Goal: Task Accomplishment & Management: Complete application form

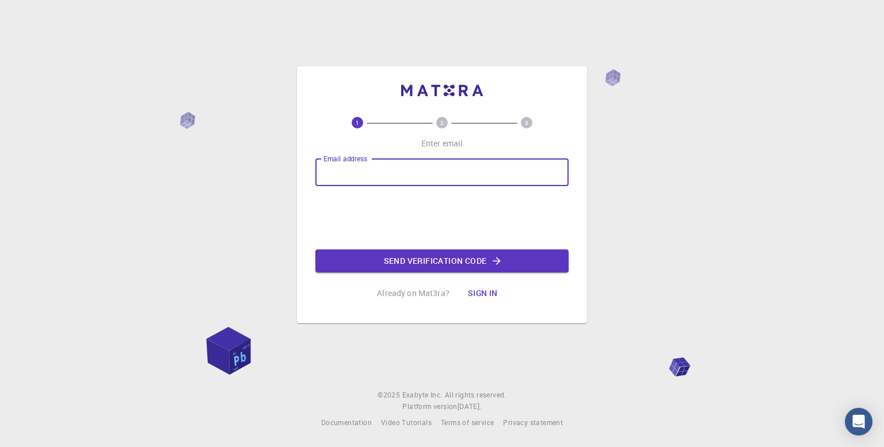
click at [425, 166] on input "Email address" at bounding box center [441, 172] width 253 height 28
type input "theertheshsa@gmail.com"
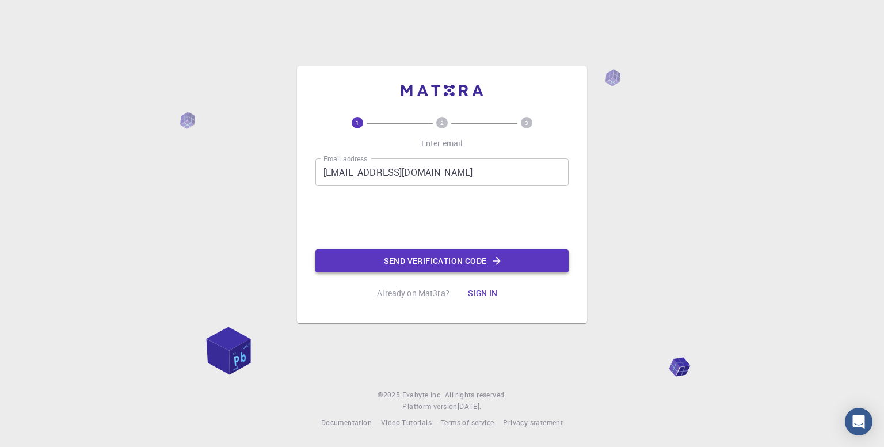
click at [393, 258] on button "Send verification code" at bounding box center [441, 260] width 253 height 23
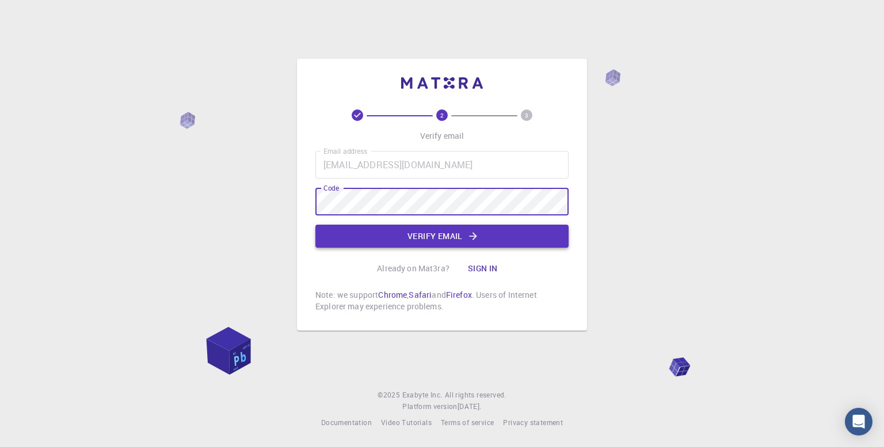
click at [431, 231] on button "Verify email" at bounding box center [441, 235] width 253 height 23
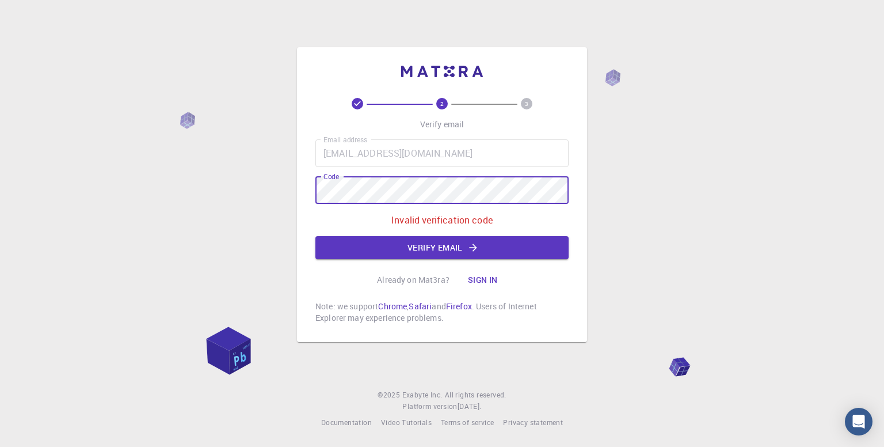
click at [273, 205] on div "2 3 Verify email Email address theertheshsa@gmail.com Email address Code Code I…" at bounding box center [442, 223] width 884 height 447
click at [441, 241] on button "Verify email" at bounding box center [441, 247] width 253 height 23
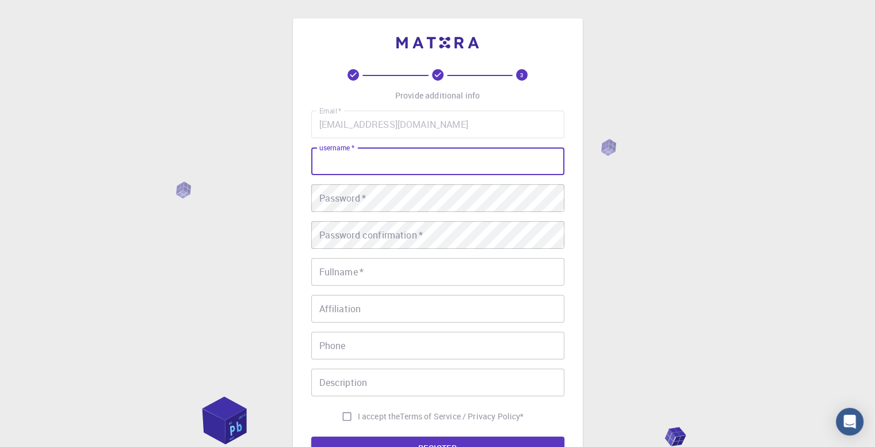
click at [441, 163] on input "username   *" at bounding box center [437, 161] width 253 height 28
type input "[PERSON_NAME]"
click at [311, 436] on button "REGISTER" at bounding box center [437, 447] width 253 height 23
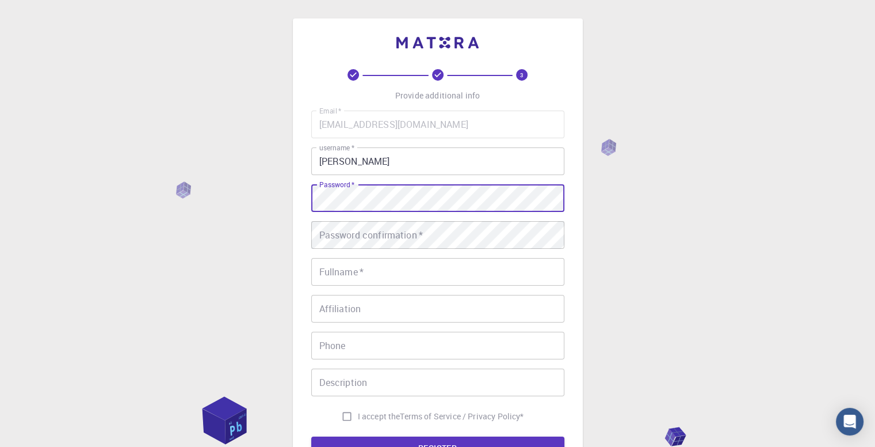
click at [311, 436] on button "REGISTER" at bounding box center [437, 447] width 253 height 23
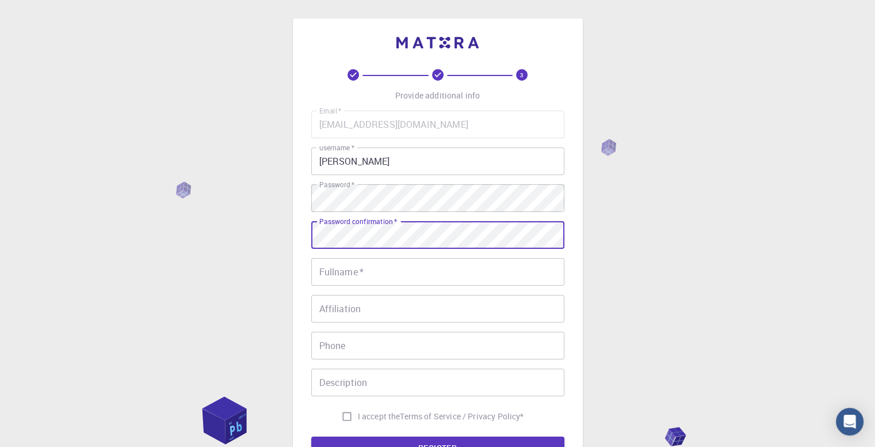
click at [311, 436] on button "REGISTER" at bounding box center [437, 447] width 253 height 23
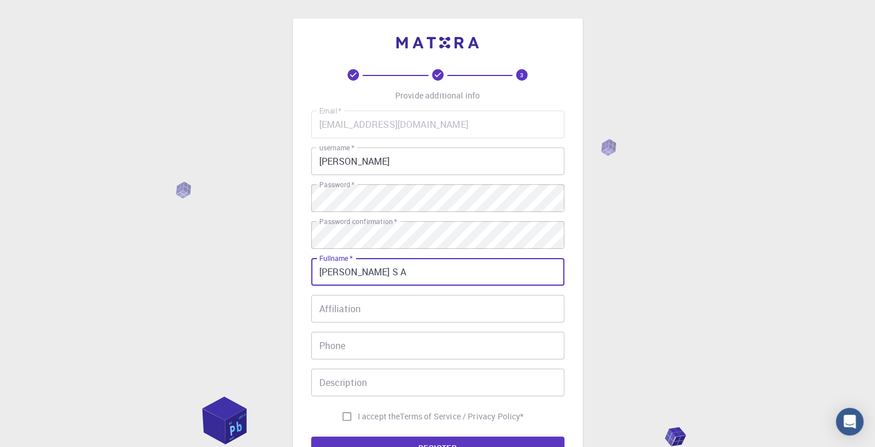
type input "[PERSON_NAME] S A"
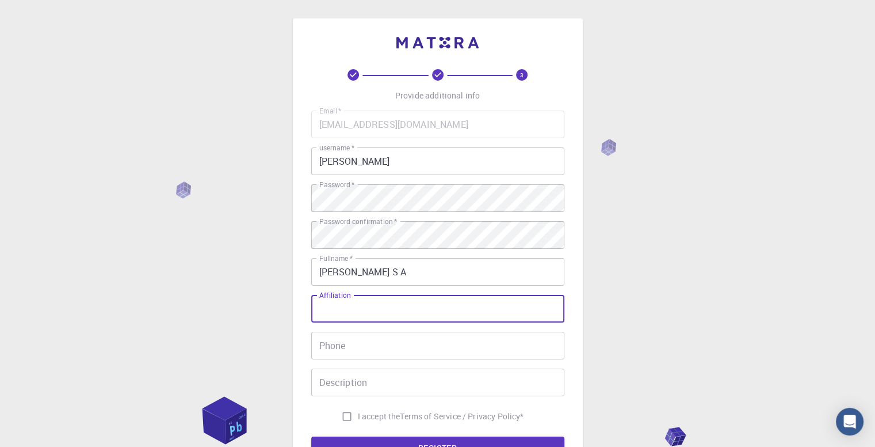
click at [490, 311] on input "Affiliation" at bounding box center [437, 309] width 253 height 28
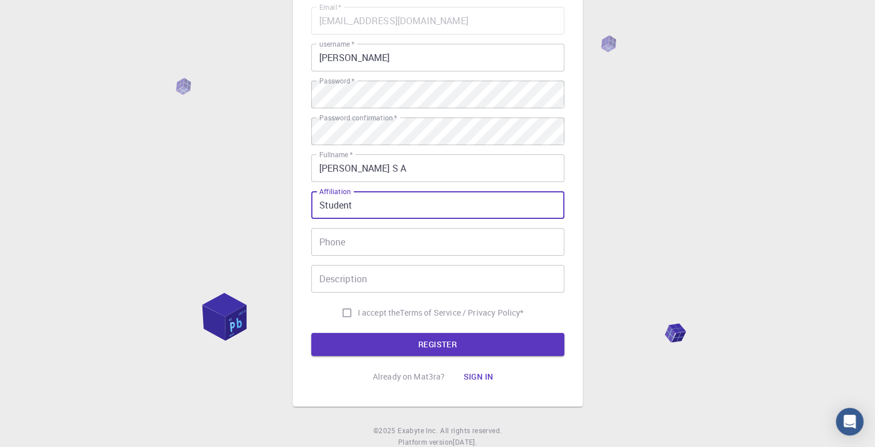
scroll to position [115, 0]
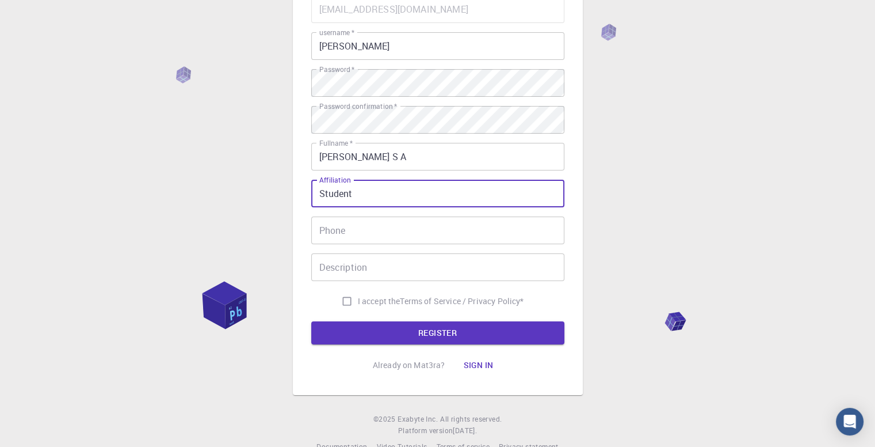
type input "Student"
click at [467, 228] on input "Phone" at bounding box center [437, 230] width 253 height 28
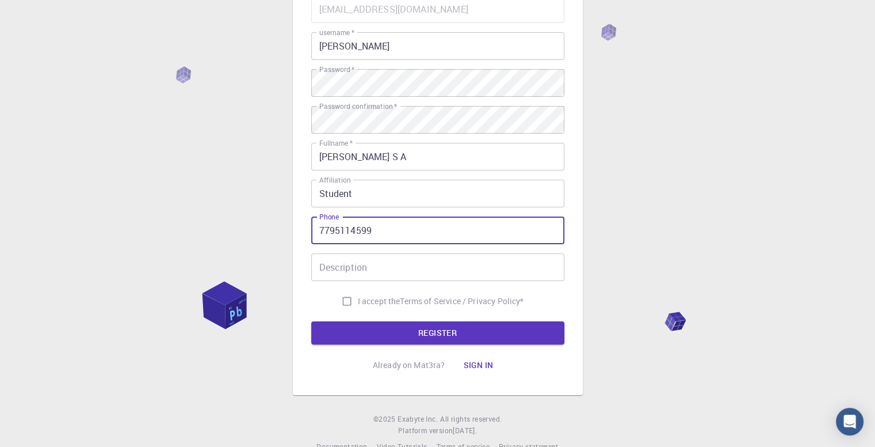
type input "7795114599"
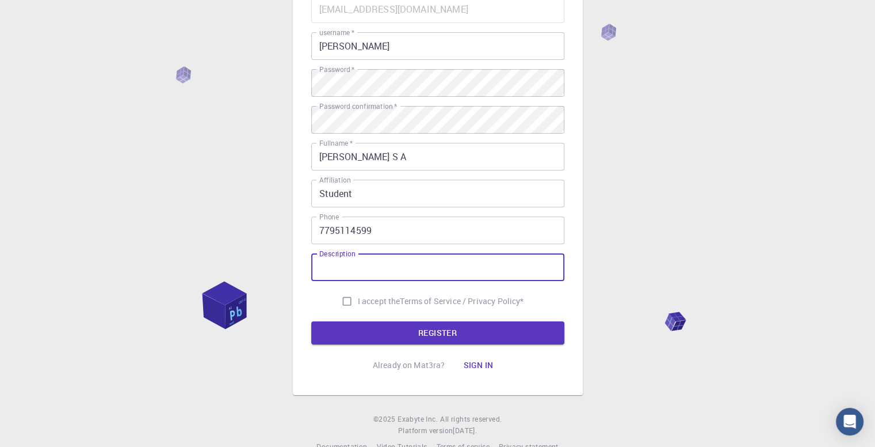
click at [495, 275] on input "Description" at bounding box center [437, 267] width 253 height 28
type input "c"
type input "for my project"
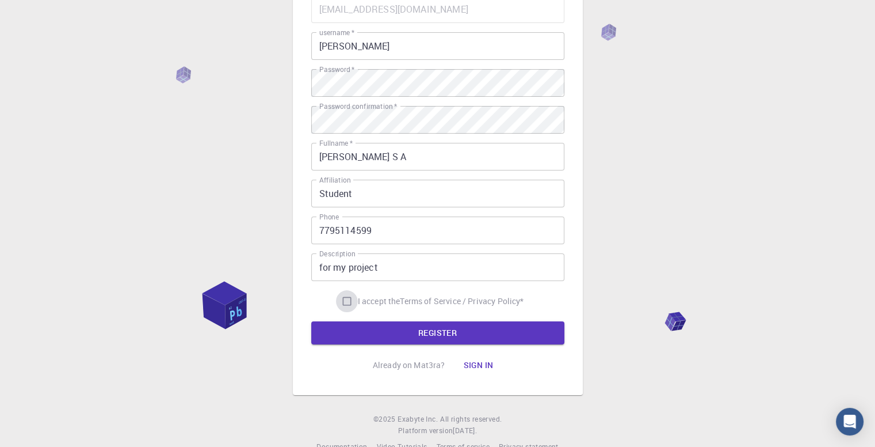
click at [341, 302] on input "I accept the Terms of Service / Privacy Policy *" at bounding box center [347, 301] width 22 height 22
checkbox input "true"
click at [342, 332] on button "REGISTER" at bounding box center [437, 332] width 253 height 23
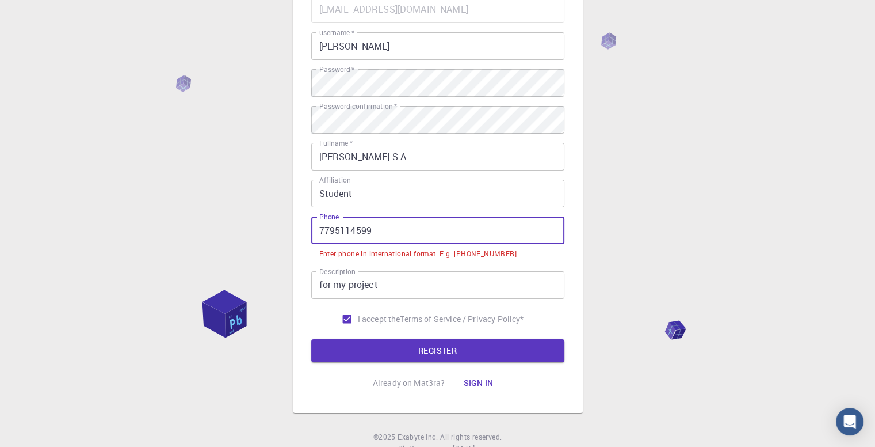
drag, startPoint x: 439, startPoint y: 236, endPoint x: 284, endPoint y: 237, distance: 155.4
click at [284, 237] on div "3 Provide additional info Email   * theertheshsa@gmail.com Email   * username  …" at bounding box center [437, 187] width 875 height 604
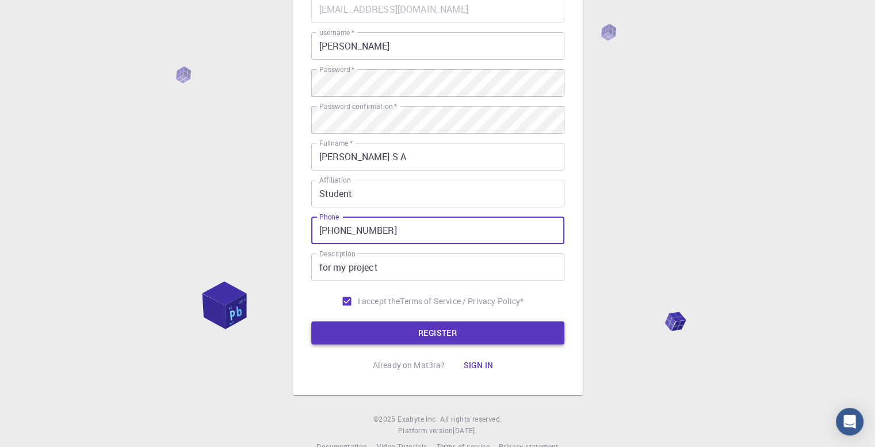
type input "+917795114599"
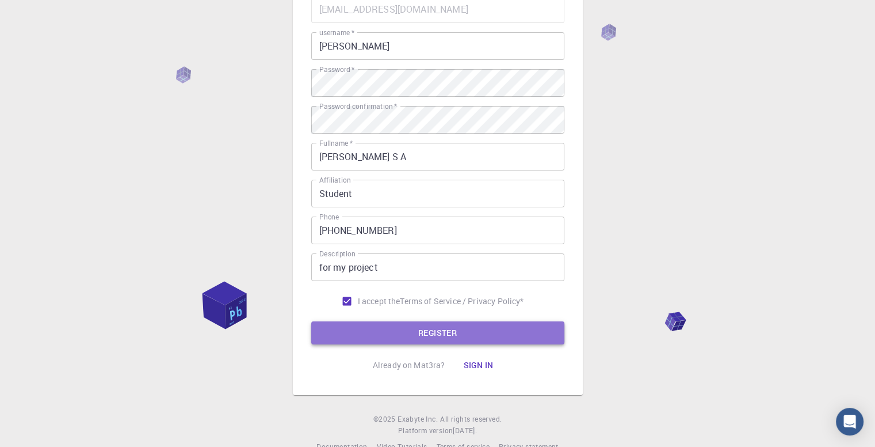
click at [381, 332] on button "REGISTER" at bounding box center [437, 332] width 253 height 23
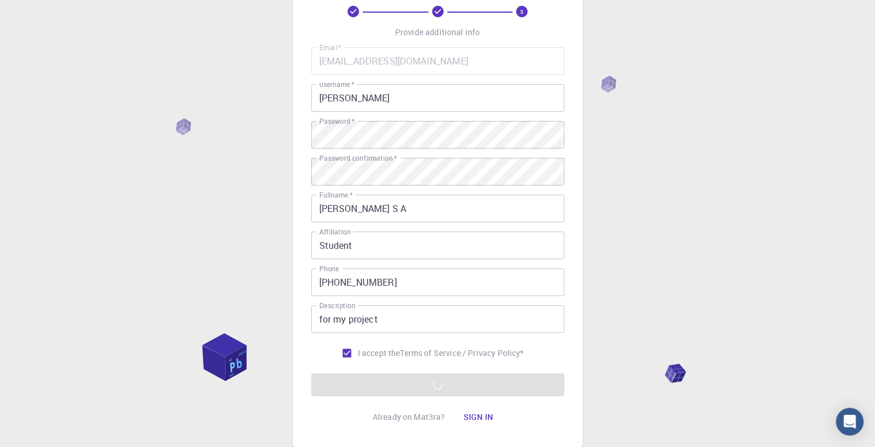
scroll to position [139, 0]
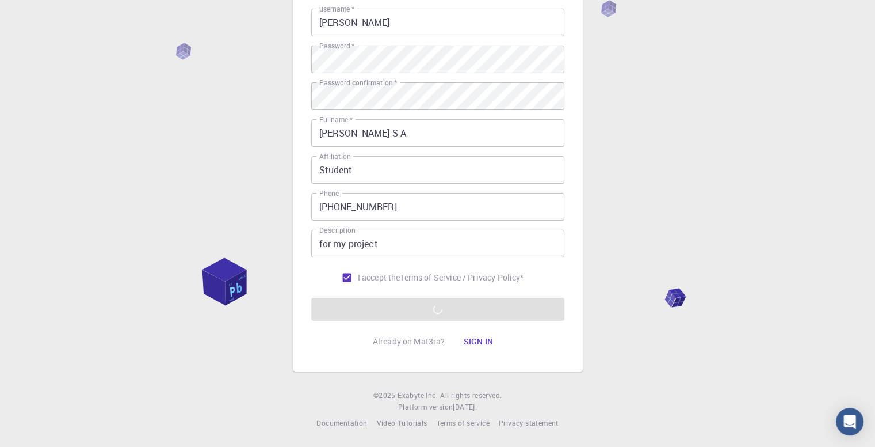
click at [405, 311] on form "Email   * theertheshsa@gmail.com Email   * username   * theerthesh username   *…" at bounding box center [437, 146] width 253 height 349
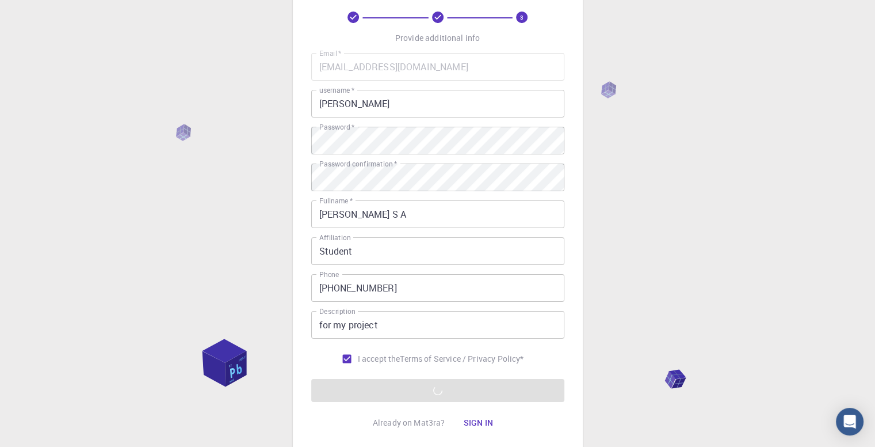
scroll to position [115, 0]
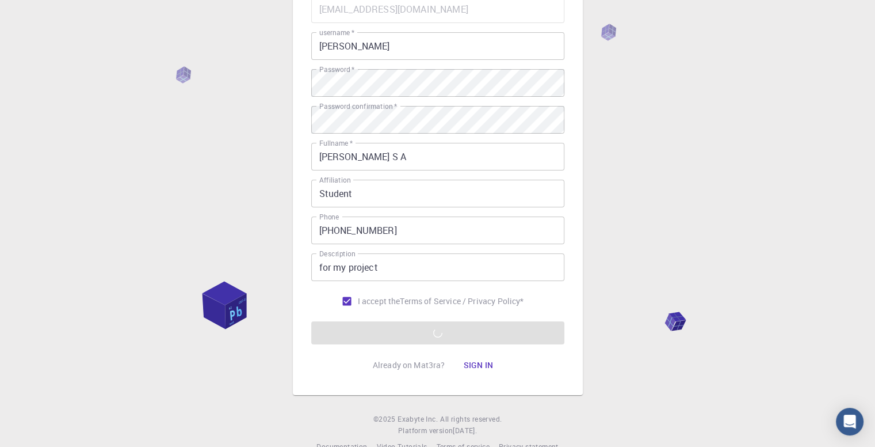
click at [470, 268] on input "for my project" at bounding box center [437, 267] width 253 height 28
click at [345, 300] on input "I accept the Terms of Service / Privacy Policy *" at bounding box center [347, 301] width 22 height 22
checkbox input "true"
click at [332, 234] on input "+917795114599" at bounding box center [437, 230] width 253 height 28
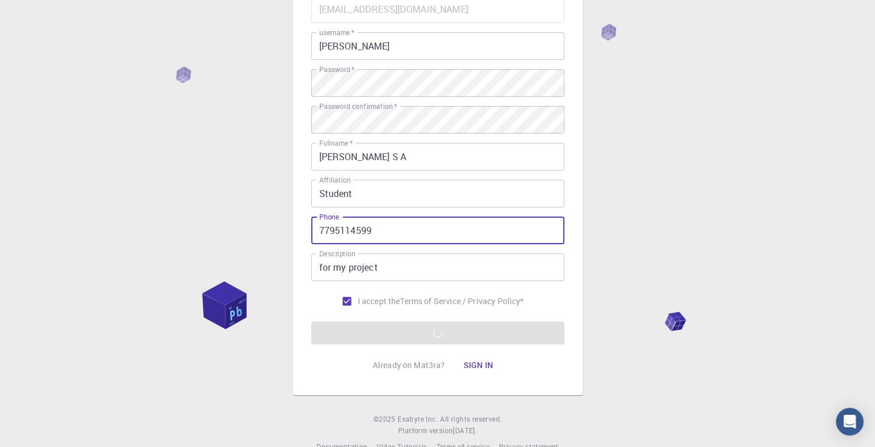
type input "7795114599"
click at [349, 334] on form "Email   * theertheshsa@gmail.com Email   * username   * theerthesh username   *…" at bounding box center [437, 169] width 253 height 349
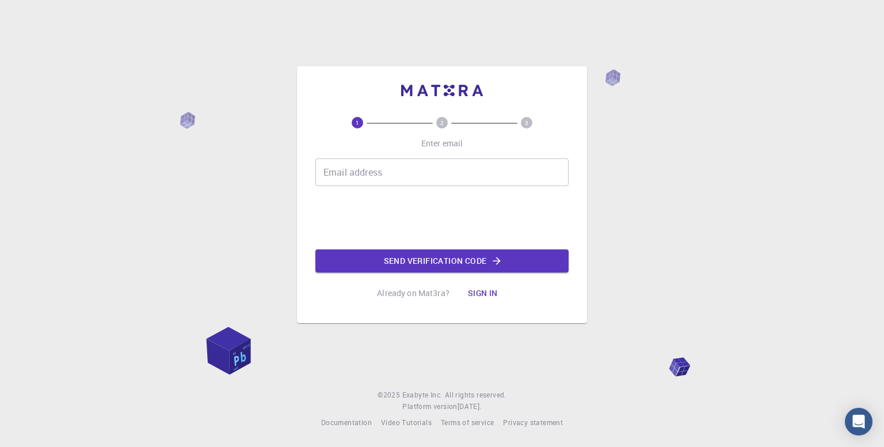
click at [474, 294] on button "Sign in" at bounding box center [483, 292] width 48 height 23
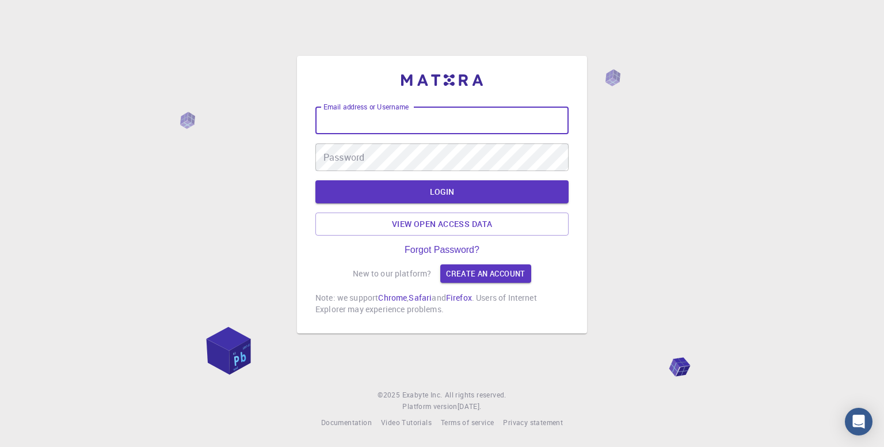
click at [426, 122] on input "Email address or Username" at bounding box center [441, 120] width 253 height 28
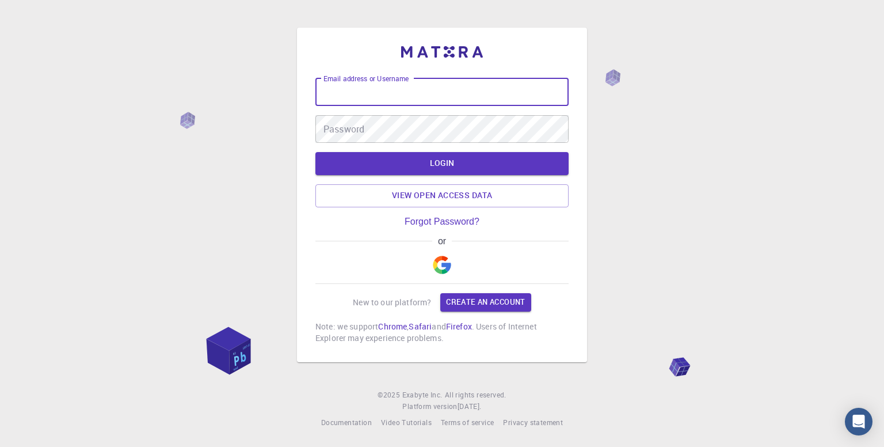
click at [455, 101] on input "Email address or Username" at bounding box center [441, 92] width 253 height 28
click at [440, 266] on img "button" at bounding box center [442, 265] width 18 height 18
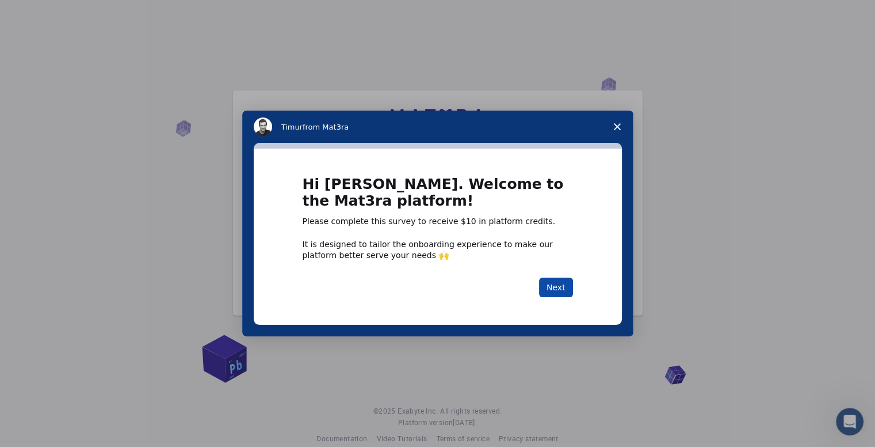
click at [558, 288] on button "Next" at bounding box center [556, 287] width 34 height 20
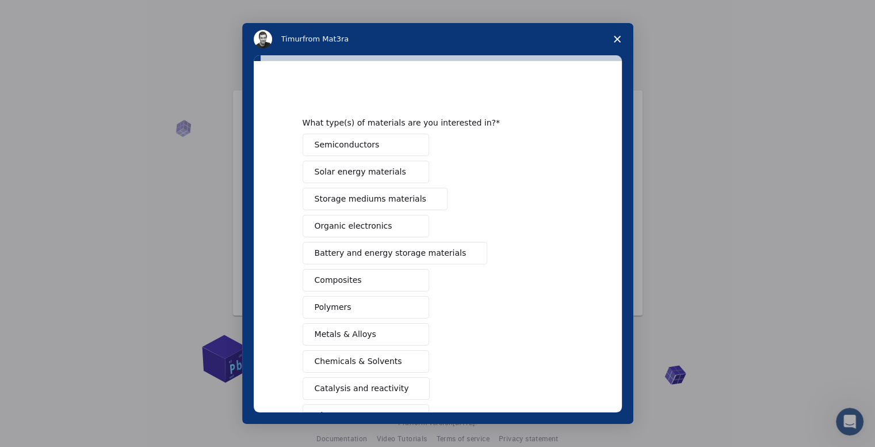
click at [622, 37] on span "Close survey" at bounding box center [617, 39] width 32 height 32
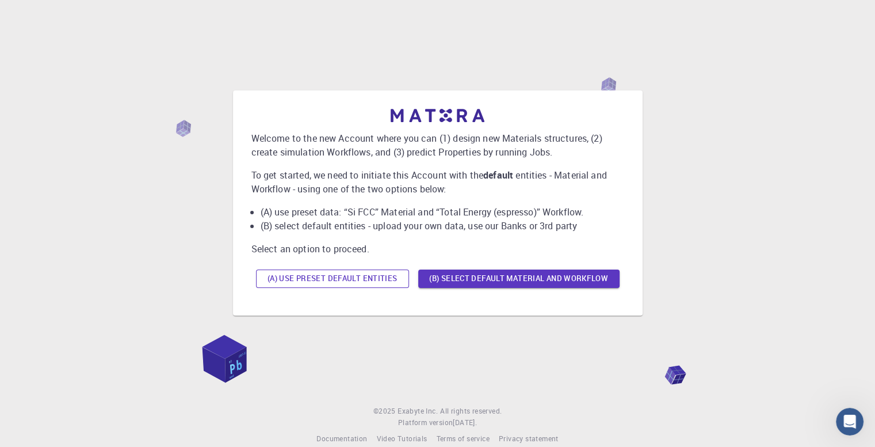
click at [379, 279] on button "(A) Use preset default entities" at bounding box center [332, 278] width 153 height 18
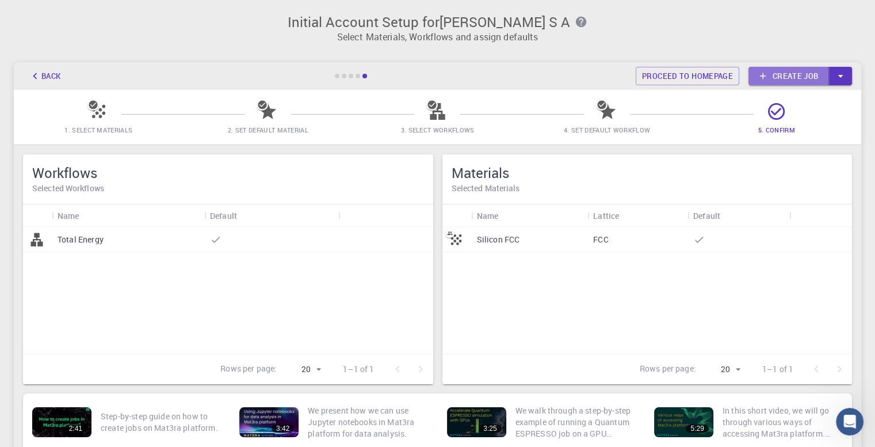
click at [819, 70] on link "Create job" at bounding box center [789, 76] width 81 height 18
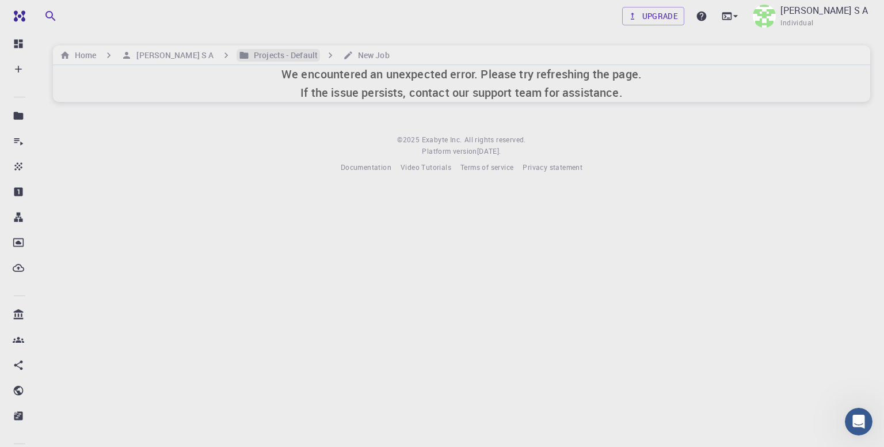
click at [267, 58] on h6 "Projects - Default" at bounding box center [283, 55] width 68 height 13
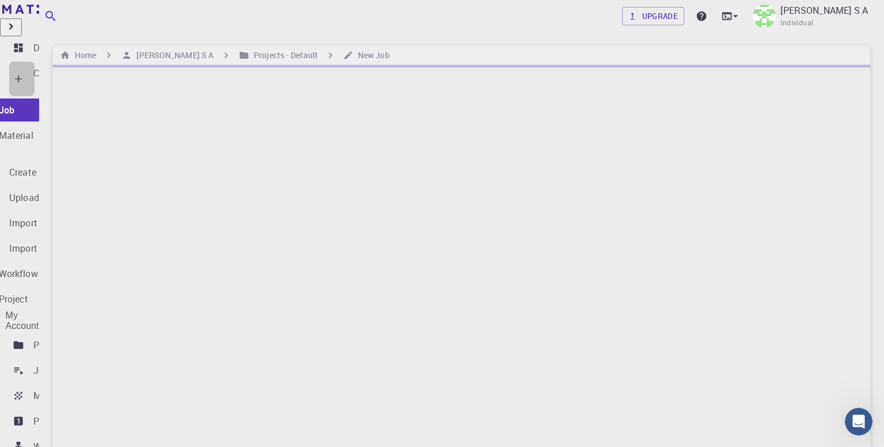
click at [49, 70] on p "Create" at bounding box center [46, 73] width 27 height 14
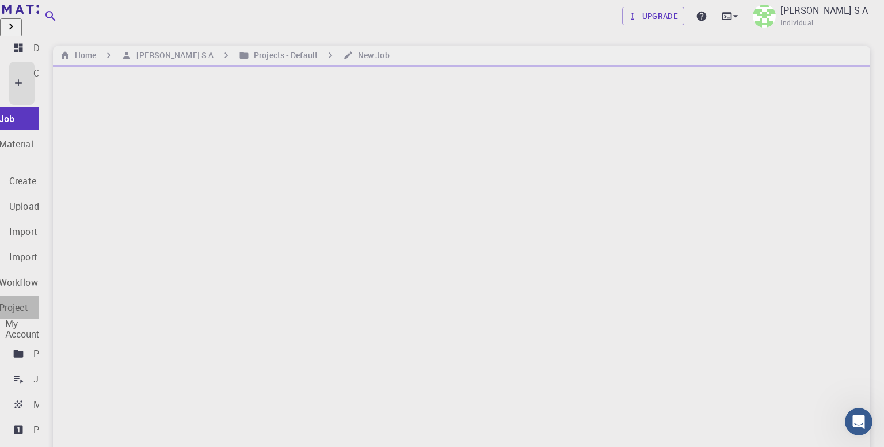
click at [29, 300] on div "New Project" at bounding box center [3, 307] width 51 height 14
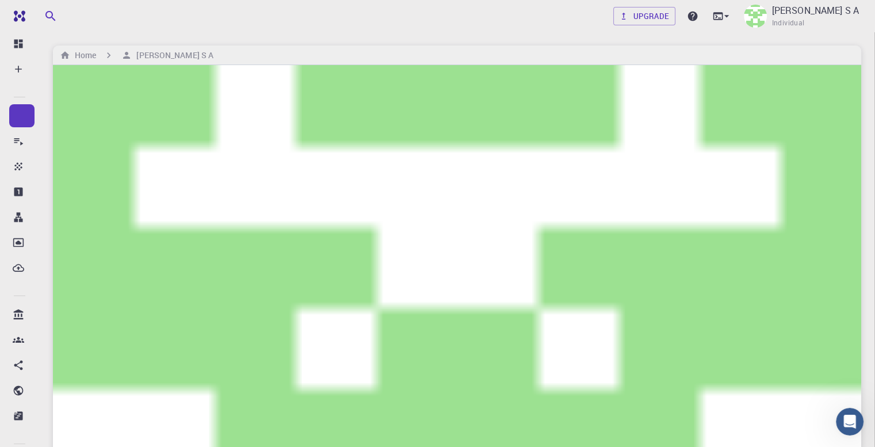
type input "vdxfxgv"
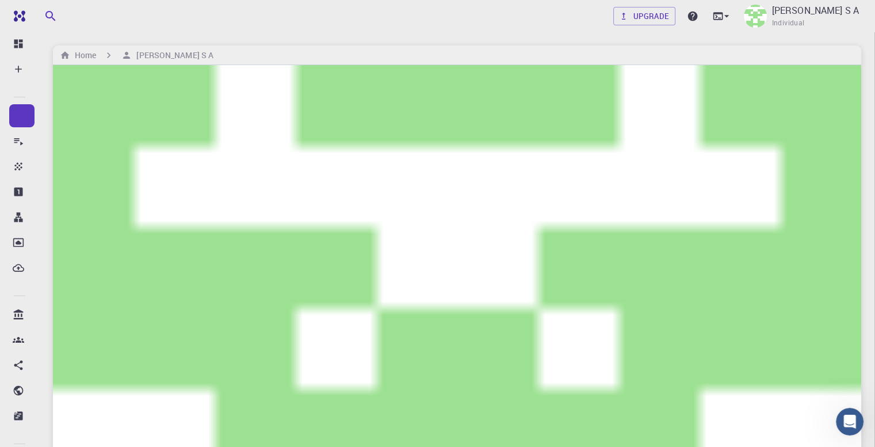
type input "df"
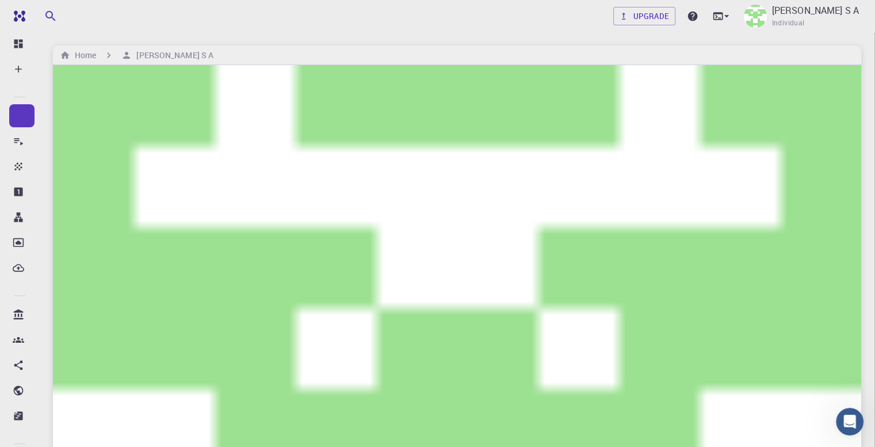
type textarea "dfasef"
